Goal: Information Seeking & Learning: Check status

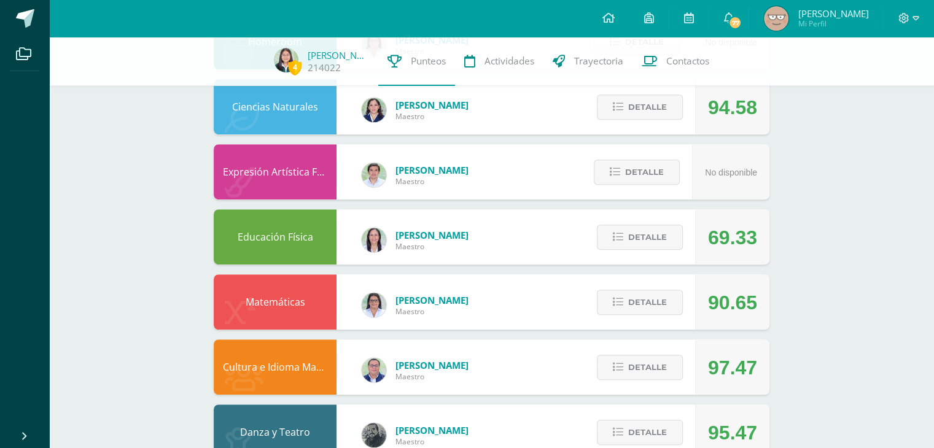
scroll to position [675, 0]
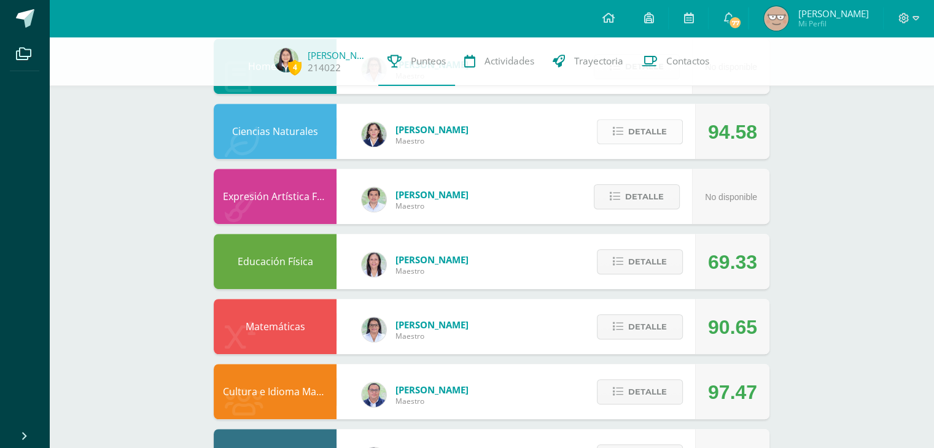
click at [629, 134] on span "Detalle" at bounding box center [647, 131] width 39 height 23
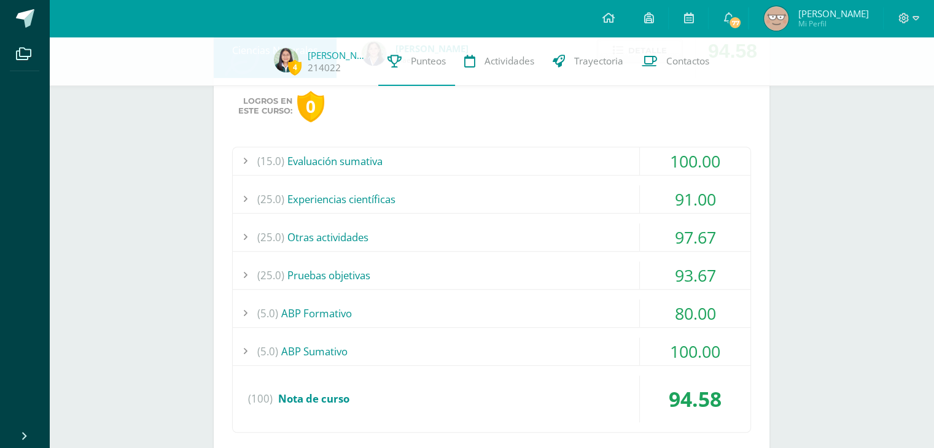
scroll to position [768, 0]
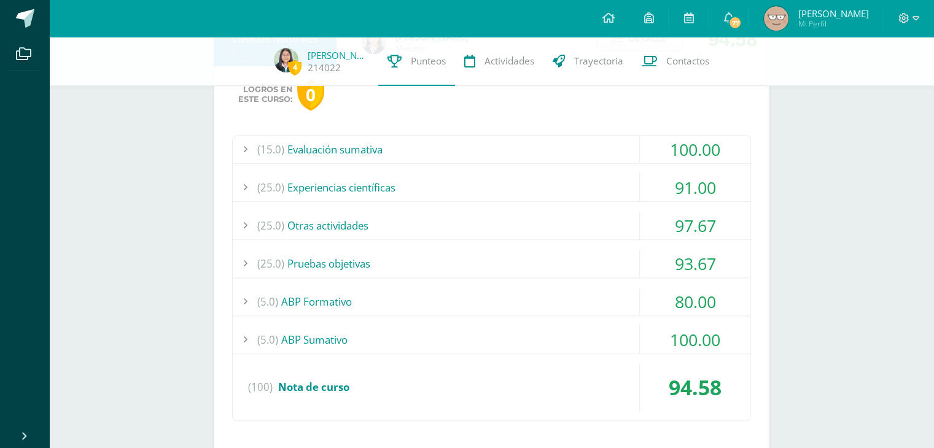
click at [449, 180] on div "(25.0) Experiencias científicas" at bounding box center [492, 188] width 518 height 28
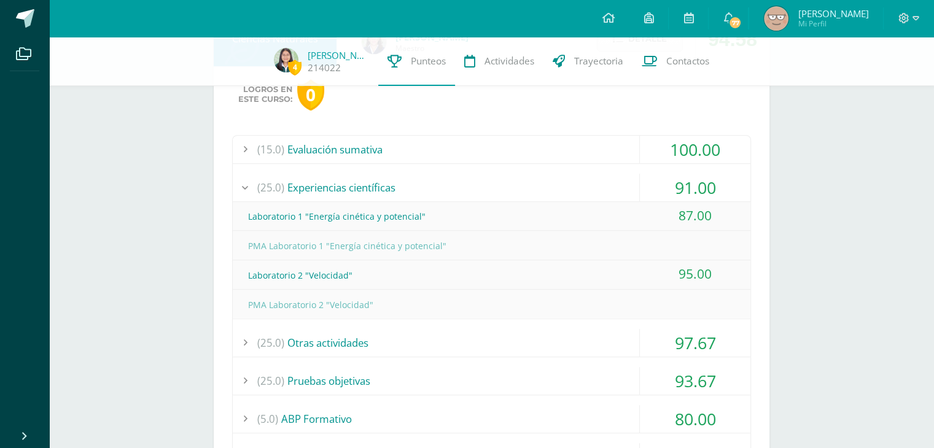
click at [324, 269] on div "Laboratorio 2 "Velocidad"" at bounding box center [492, 276] width 518 height 28
click at [383, 279] on div "Laboratorio 2 "Velocidad"" at bounding box center [492, 276] width 518 height 28
click at [441, 177] on div "(25.0) Experiencias científicas" at bounding box center [492, 188] width 518 height 28
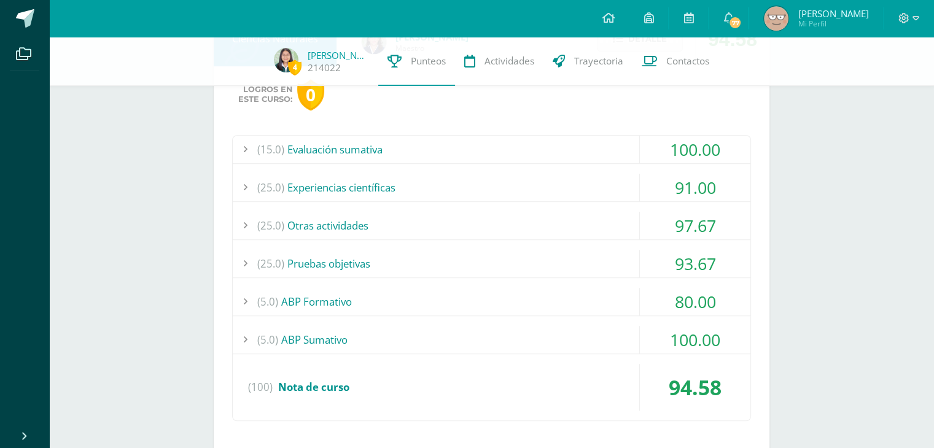
click at [438, 147] on div "(15.0) Evaluación sumativa" at bounding box center [492, 150] width 518 height 28
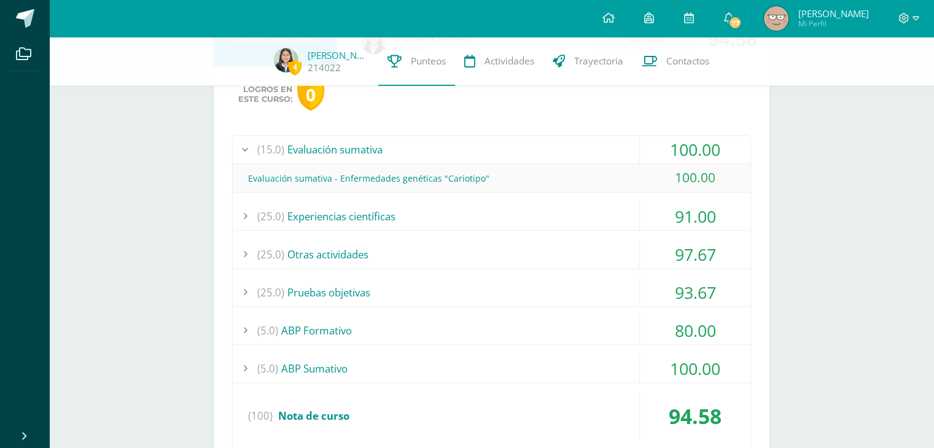
click at [438, 147] on div "(15.0) Evaluación sumativa" at bounding box center [492, 150] width 518 height 28
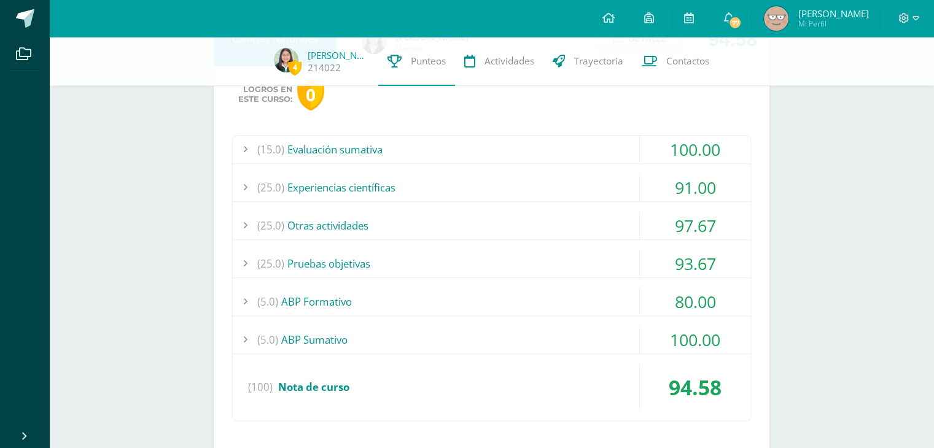
click at [365, 227] on div "(25.0) Otras actividades" at bounding box center [492, 226] width 518 height 28
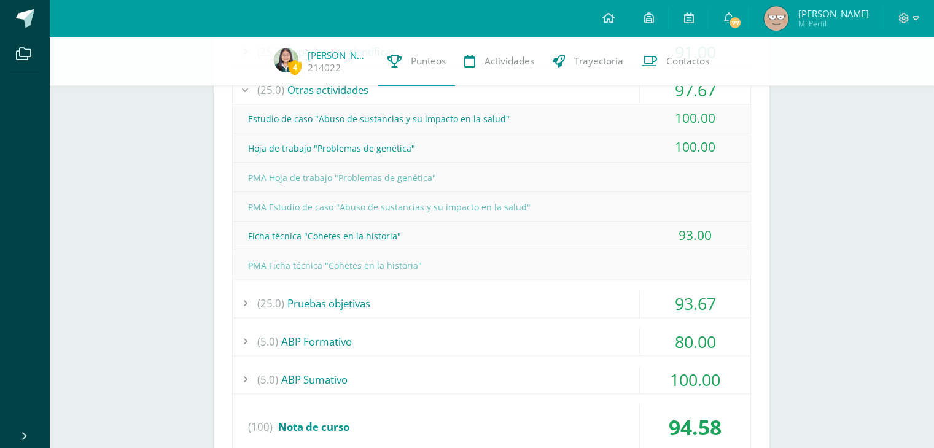
scroll to position [928, 0]
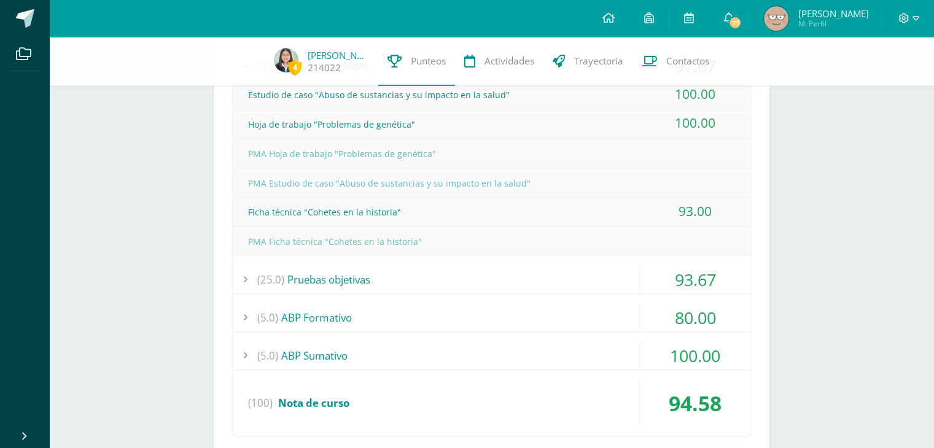
click at [409, 204] on div "Ficha técnica "Cohetes en la historia"" at bounding box center [492, 212] width 518 height 28
click at [368, 209] on div "Ficha técnica "Cohetes en la historia"" at bounding box center [492, 212] width 518 height 28
click at [394, 214] on div "Ficha técnica "Cohetes en la historia"" at bounding box center [492, 212] width 518 height 28
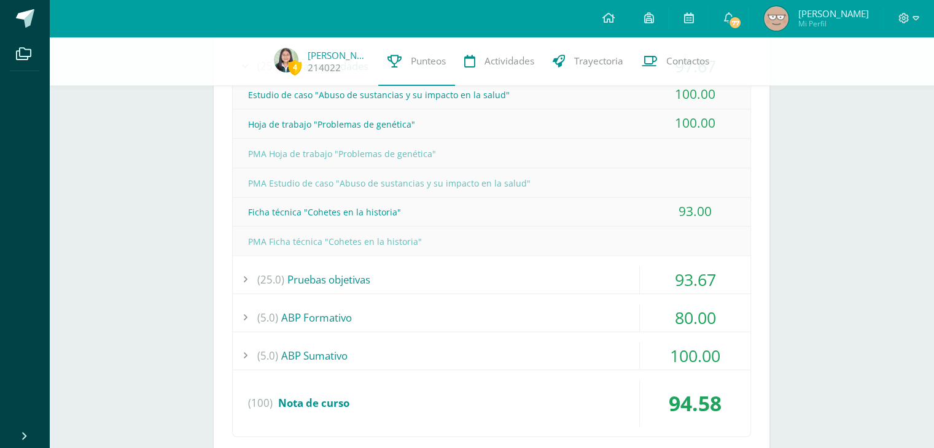
click at [351, 274] on div "(25.0) Pruebas objetivas" at bounding box center [492, 280] width 518 height 28
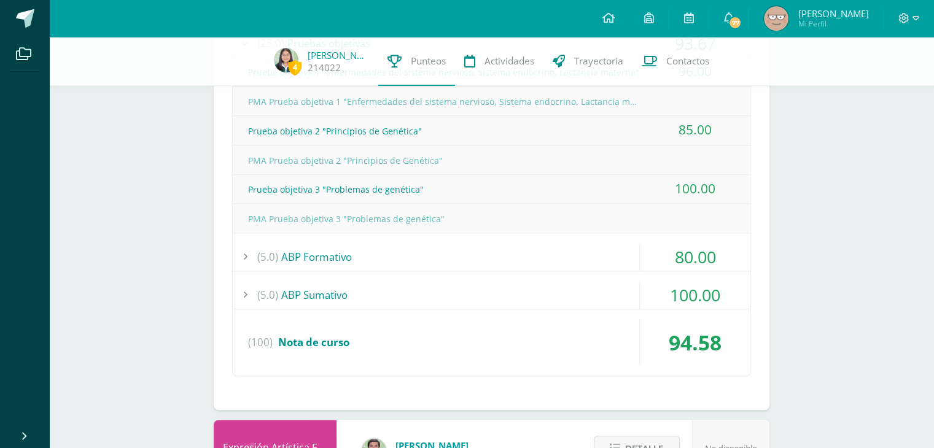
scroll to position [991, 0]
